Goal: Transaction & Acquisition: Purchase product/service

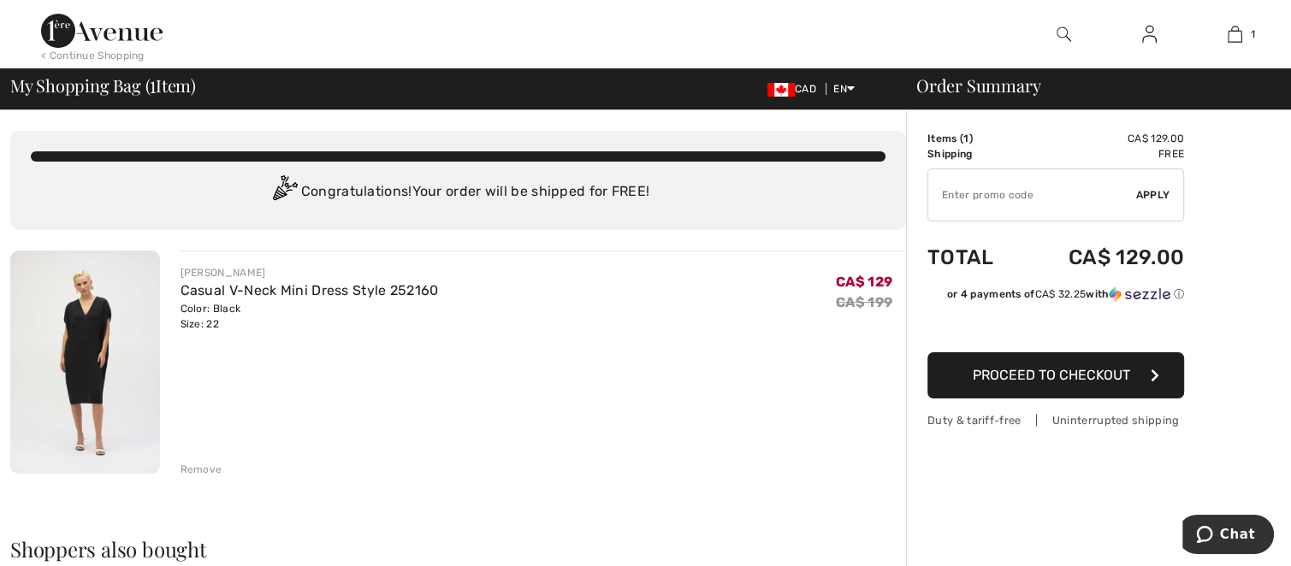
click at [80, 378] on img at bounding box center [85, 362] width 150 height 223
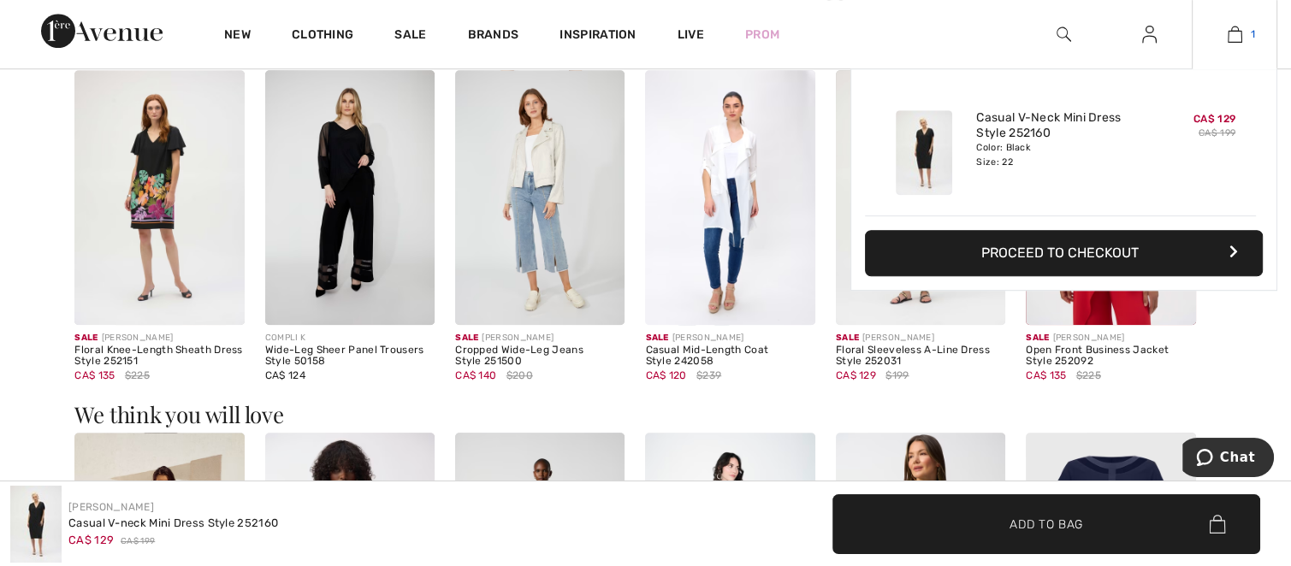
scroll to position [1112, 0]
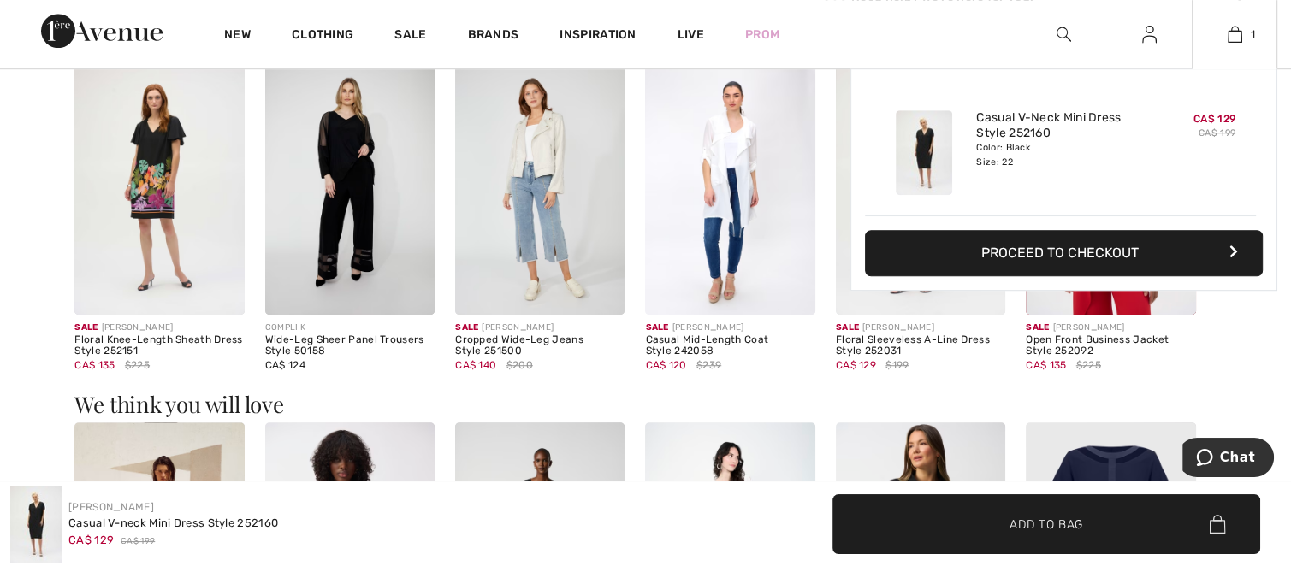
click at [1179, 247] on button "Proceed to Checkout" at bounding box center [1064, 253] width 398 height 46
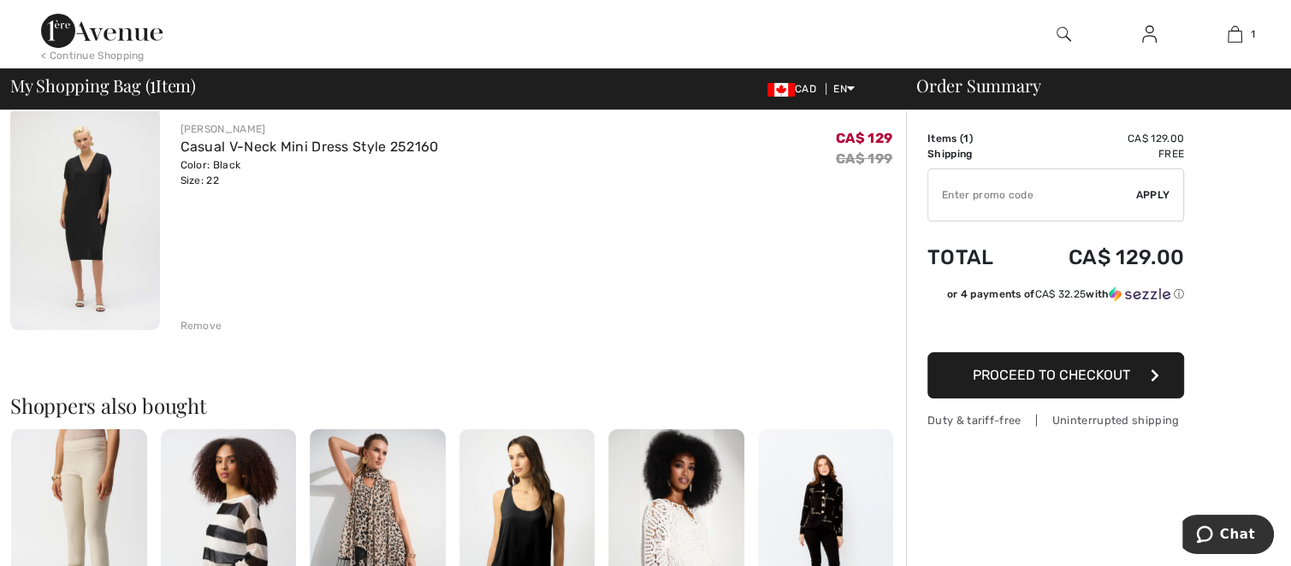
scroll to position [86, 0]
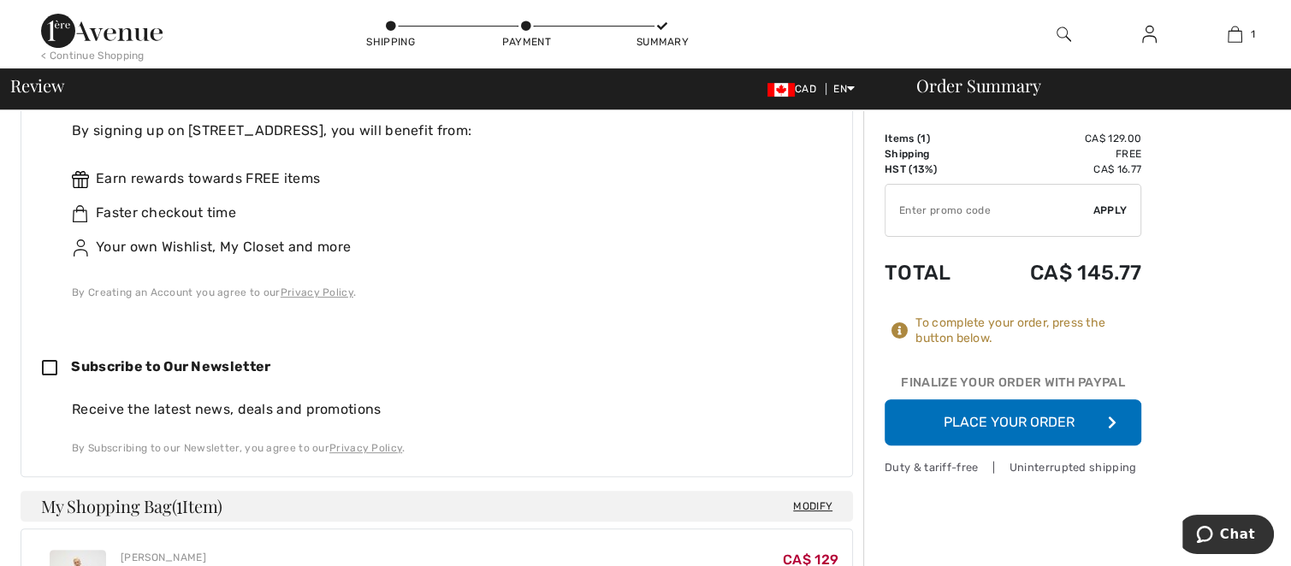
scroll to position [855, 0]
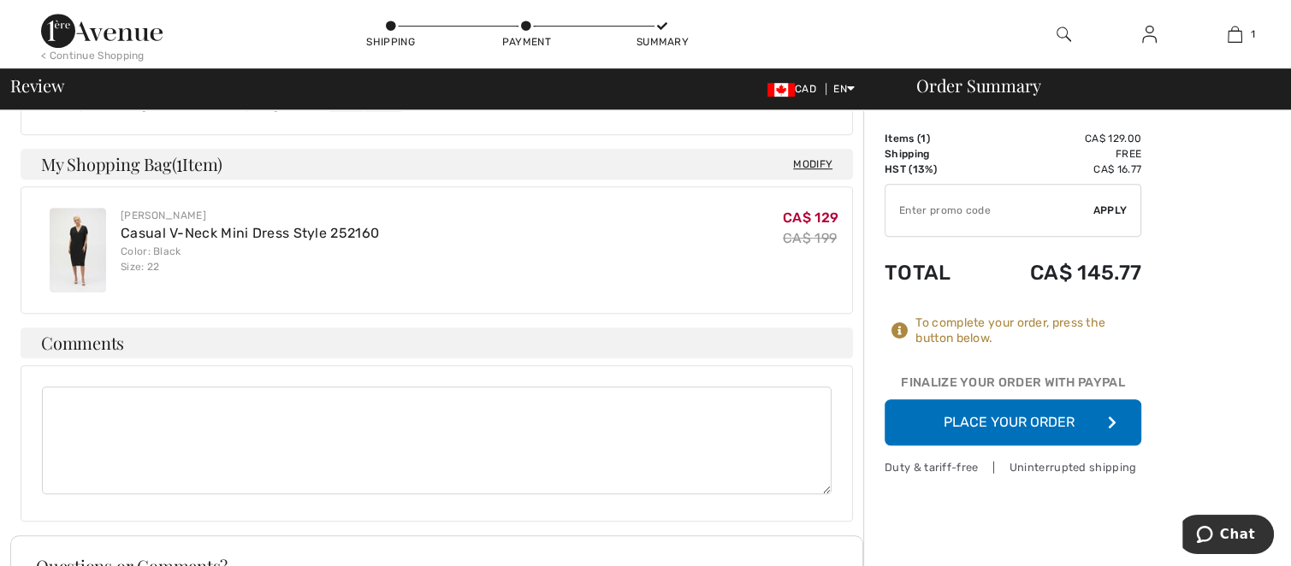
click at [1026, 417] on button "Place Your Order" at bounding box center [1012, 422] width 257 height 46
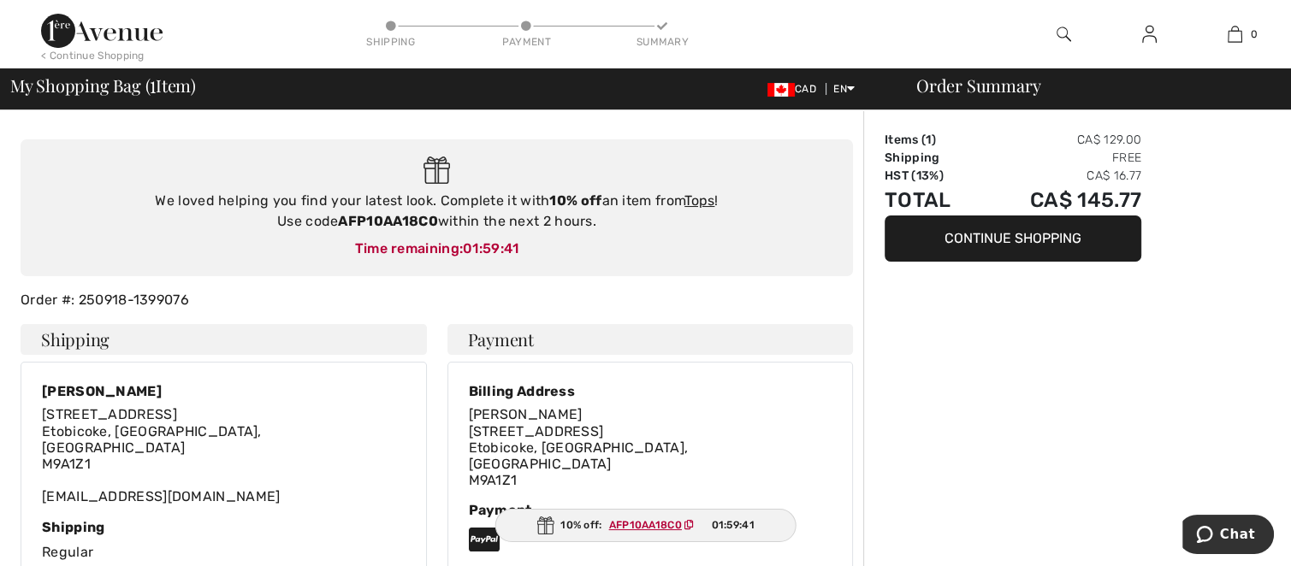
scroll to position [171, 0]
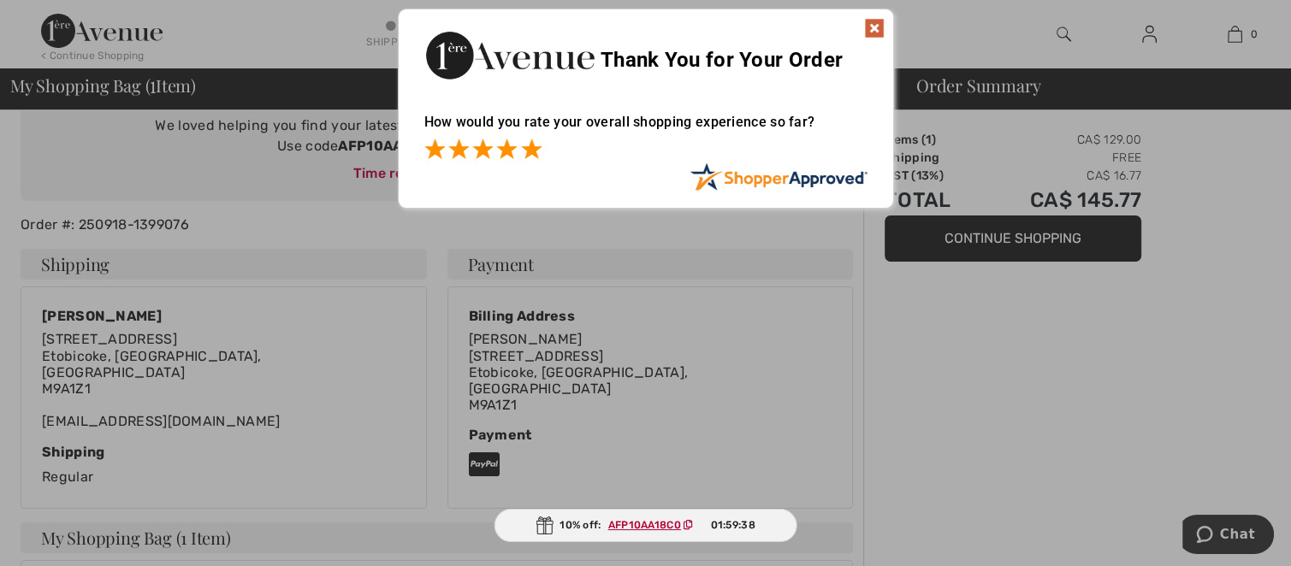
click at [529, 146] on span at bounding box center [531, 149] width 21 height 21
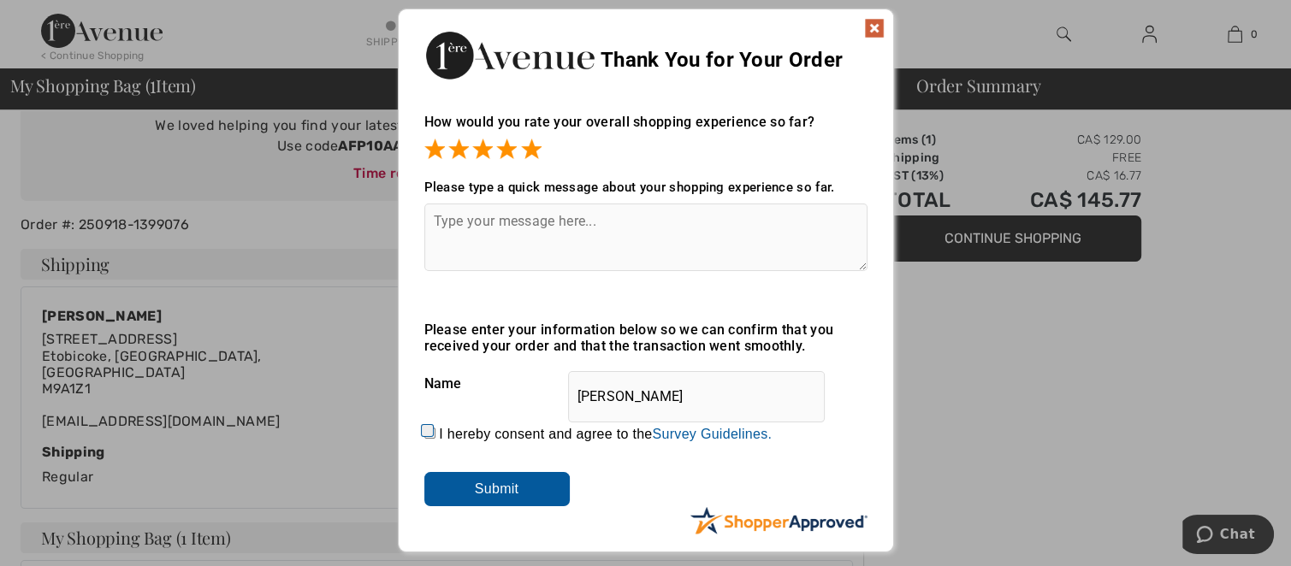
click at [427, 433] on input "I hereby consent and agree to the By submitting a review, you grant permission …" at bounding box center [429, 433] width 11 height 11
checkbox input "true"
click at [492, 498] on input "Submit" at bounding box center [496, 489] width 145 height 34
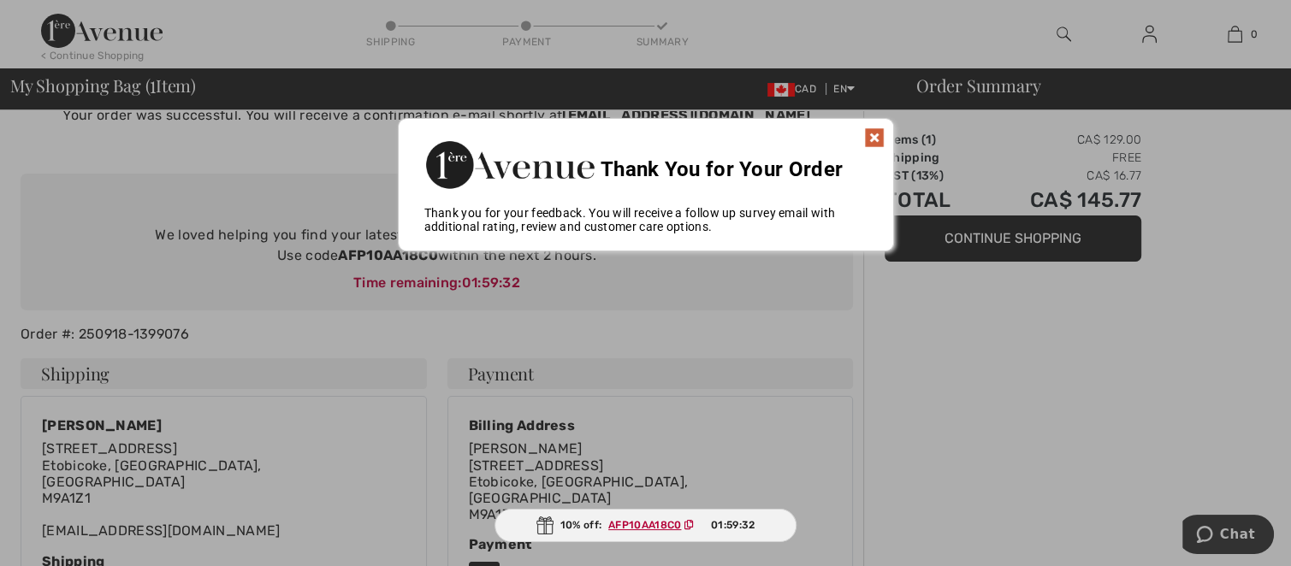
scroll to position [58, 0]
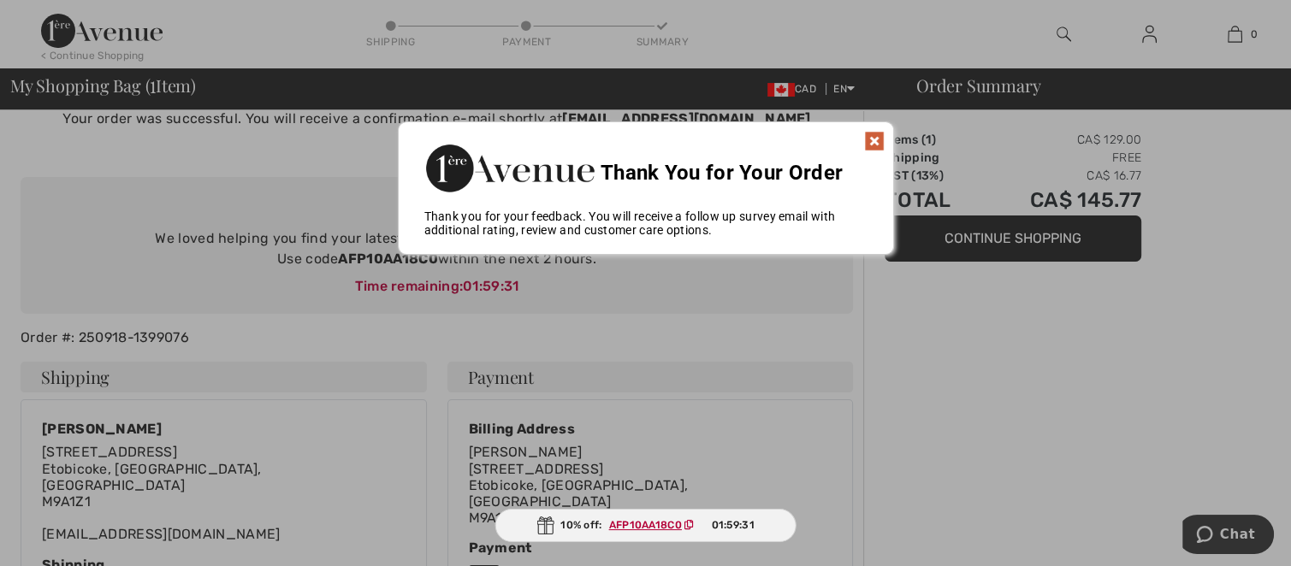
click at [872, 149] on img at bounding box center [874, 141] width 21 height 21
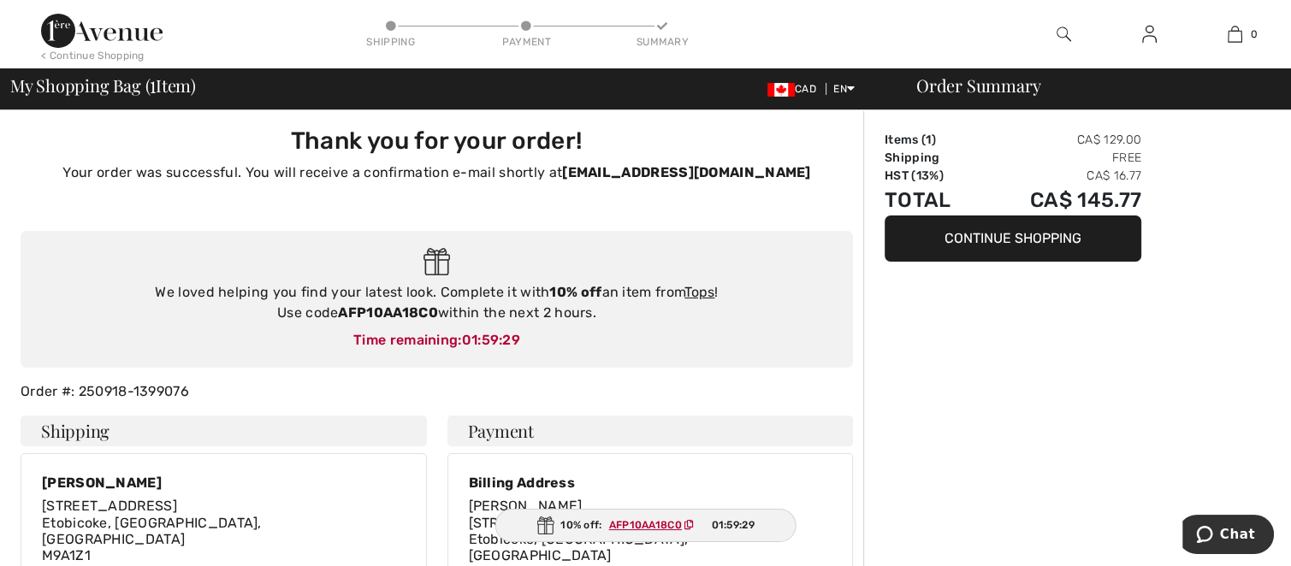
scroll to position [0, 0]
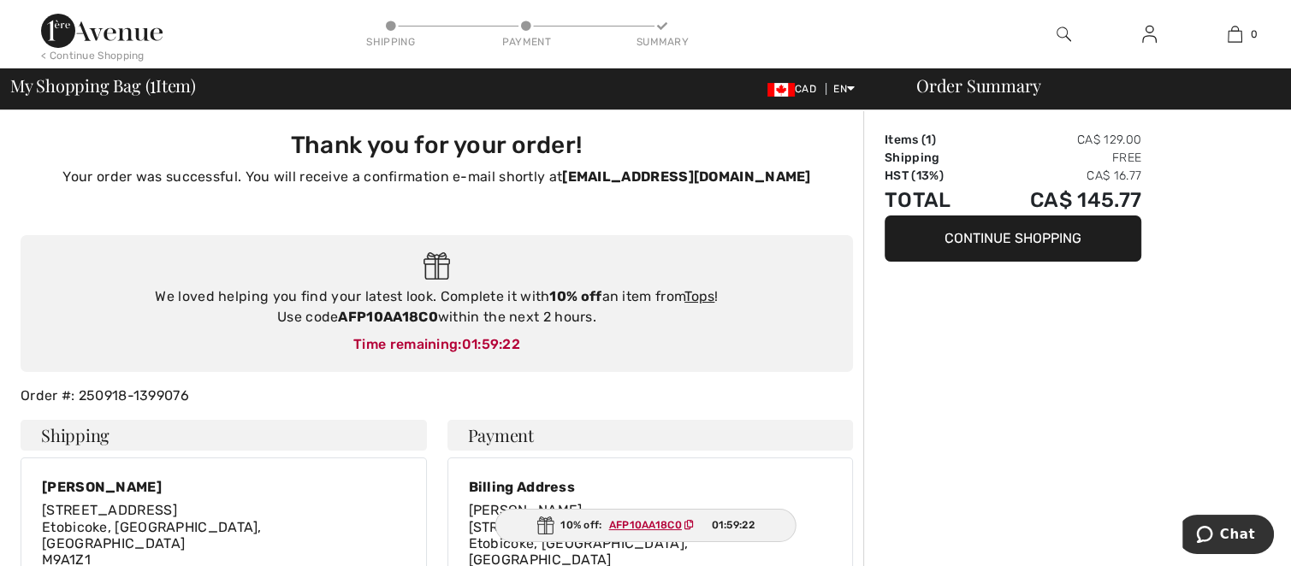
click at [127, 37] on img at bounding box center [101, 31] width 121 height 34
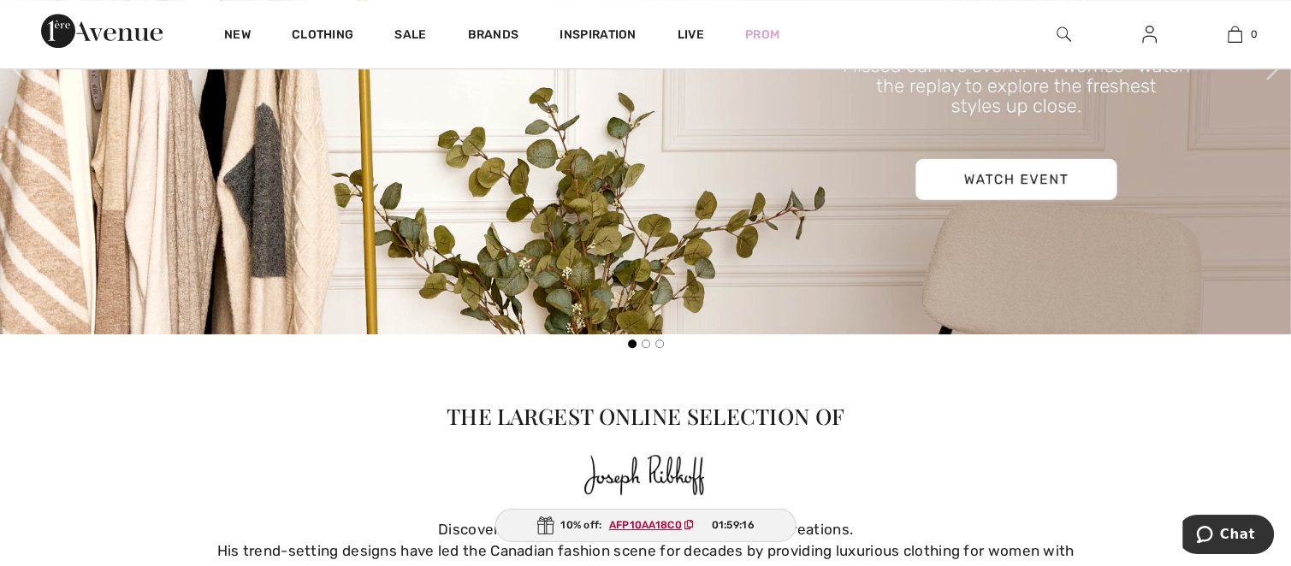
scroll to position [941, 0]
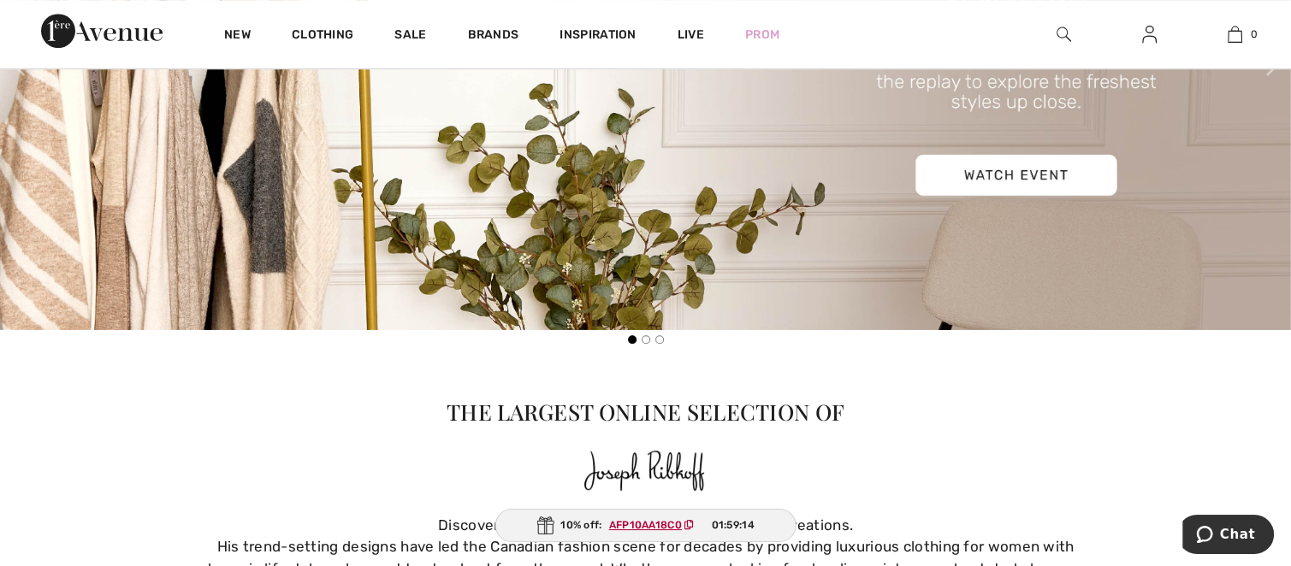
click at [1024, 173] on img at bounding box center [645, 61] width 1291 height 538
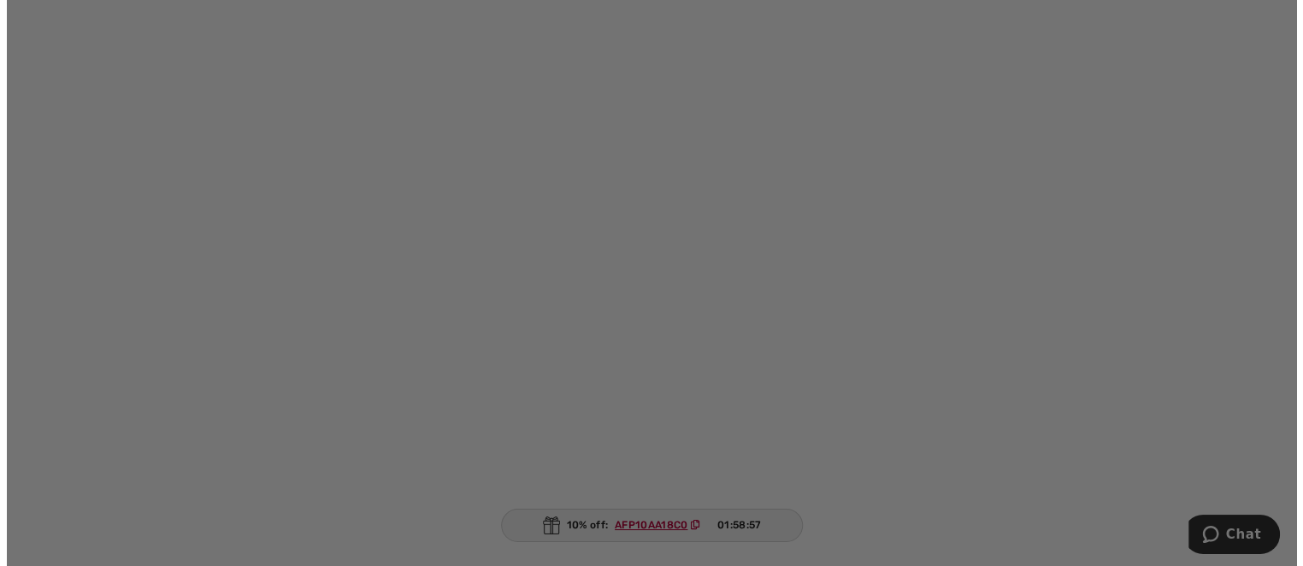
scroll to position [342, 0]
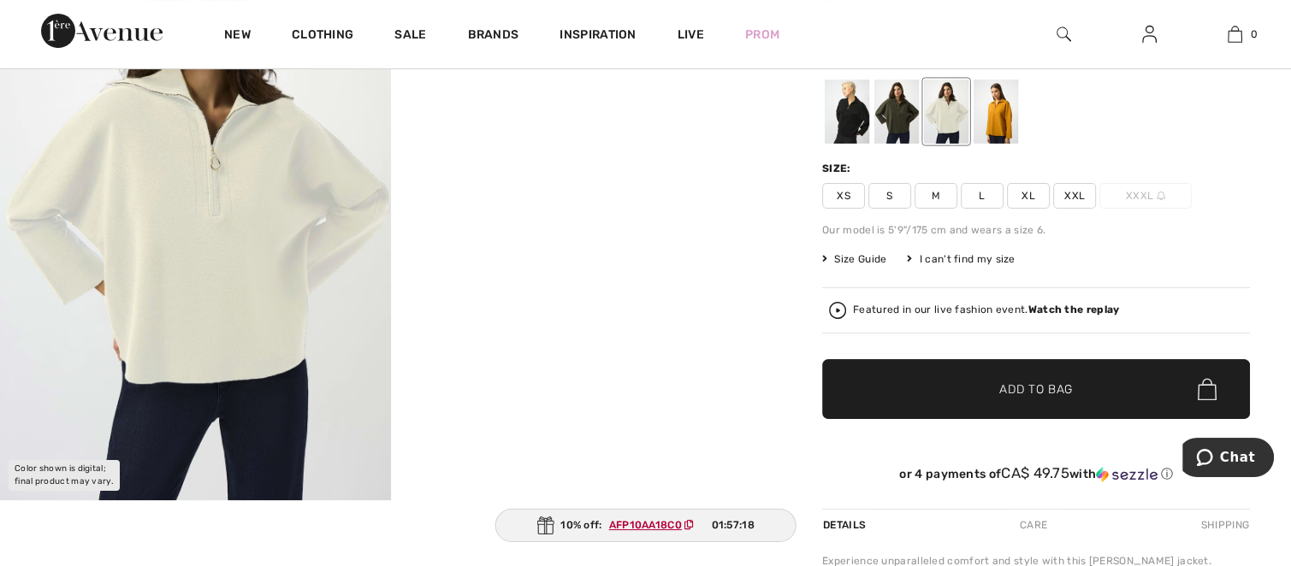
scroll to position [86, 0]
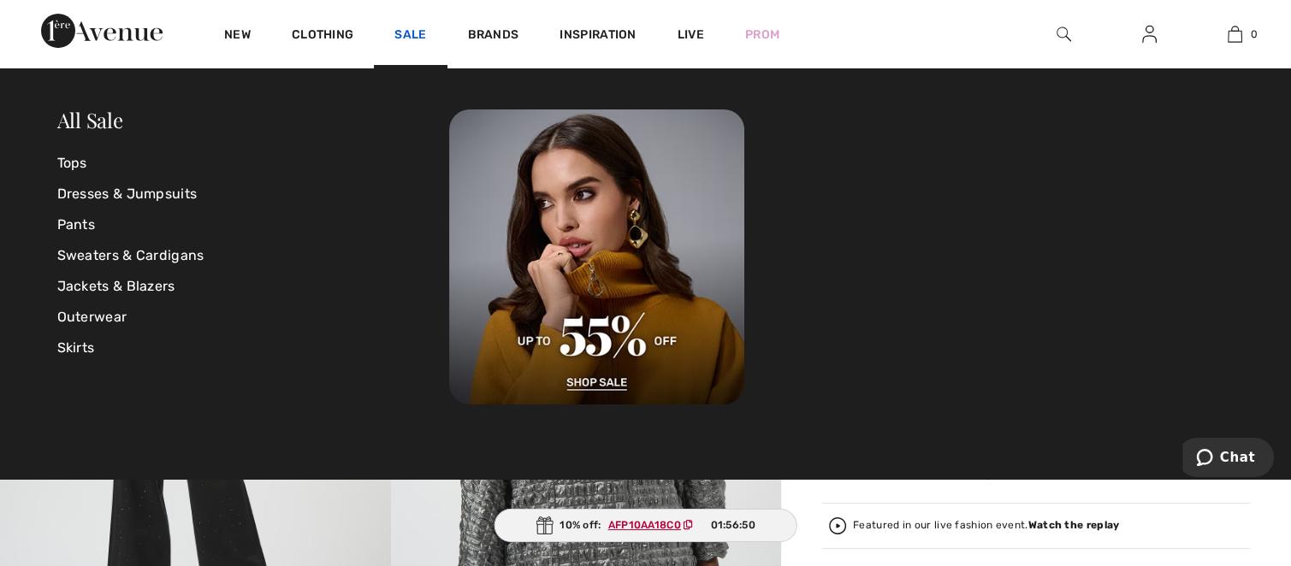
click at [416, 41] on link "Sale" at bounding box center [410, 36] width 32 height 18
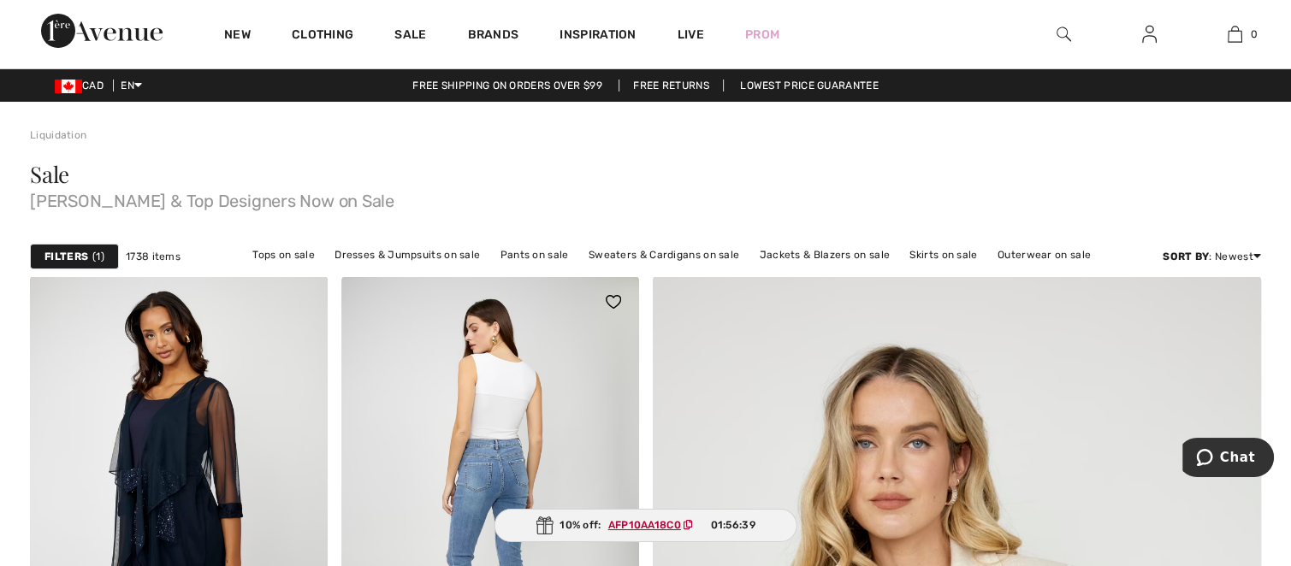
click at [500, 389] on img at bounding box center [490, 499] width 298 height 446
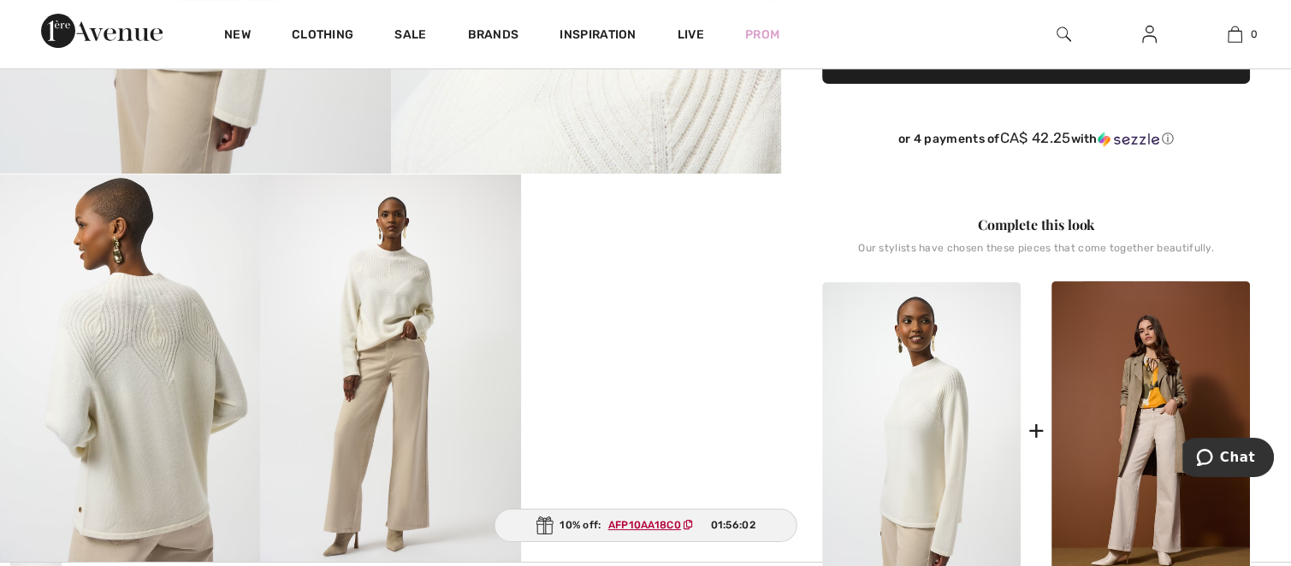
scroll to position [684, 0]
